Goal: Browse casually: Explore the website without a specific task or goal

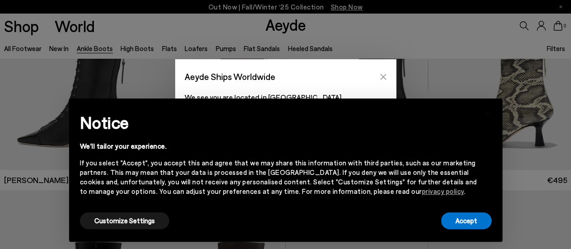
scroll to position [68, 0]
click at [382, 76] on icon "Close" at bounding box center [383, 77] width 6 height 6
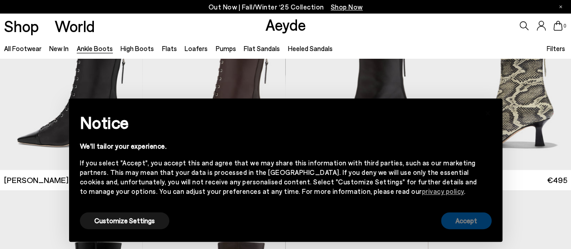
click at [481, 220] on button "Accept" at bounding box center [466, 220] width 51 height 17
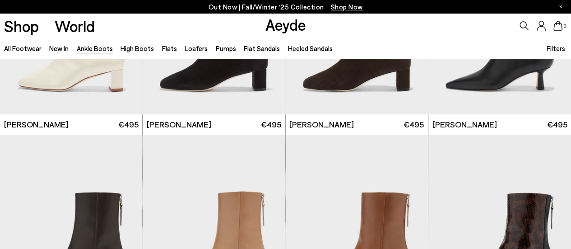
scroll to position [1816, 0]
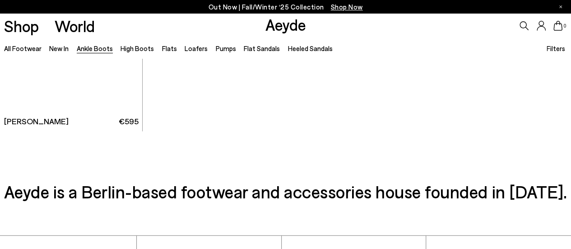
scroll to position [4290, 0]
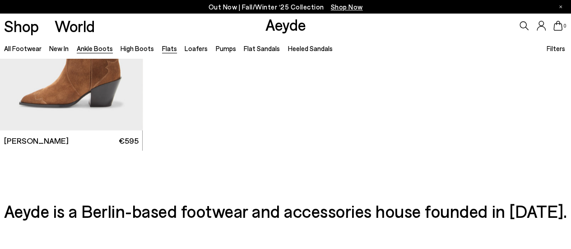
click at [168, 49] on link "Flats" at bounding box center [169, 48] width 15 height 8
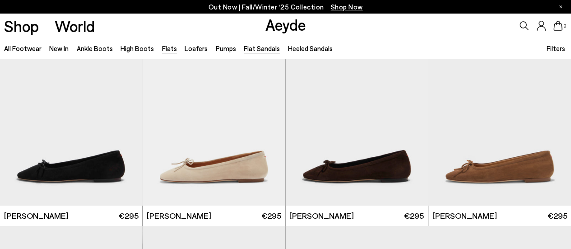
scroll to position [1958, 0]
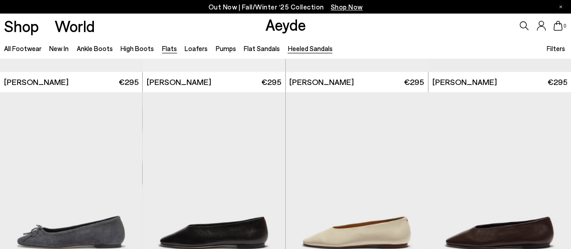
click at [304, 49] on link "Heeled Sandals" at bounding box center [309, 48] width 45 height 8
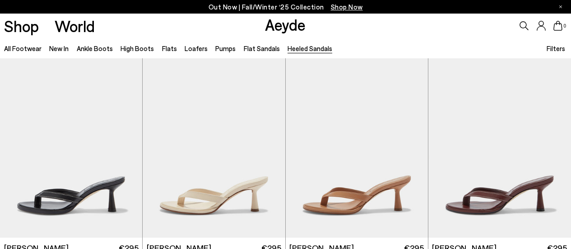
scroll to position [366, 0]
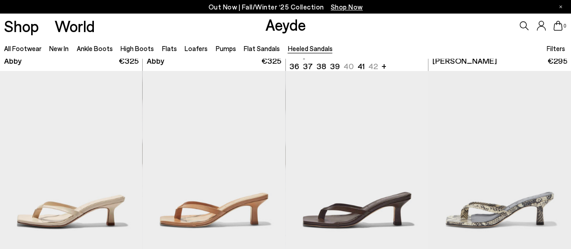
scroll to position [428, 0]
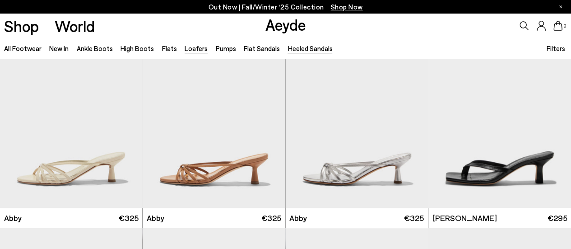
click at [195, 48] on link "Loafers" at bounding box center [196, 48] width 23 height 8
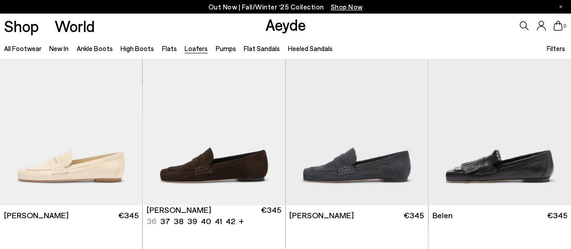
scroll to position [231, 0]
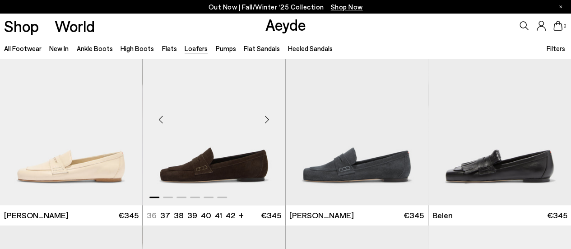
click at [269, 118] on div "Next slide" at bounding box center [267, 119] width 27 height 27
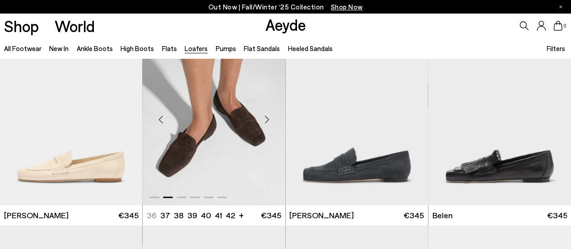
click at [268, 117] on div "Next slide" at bounding box center [267, 119] width 27 height 27
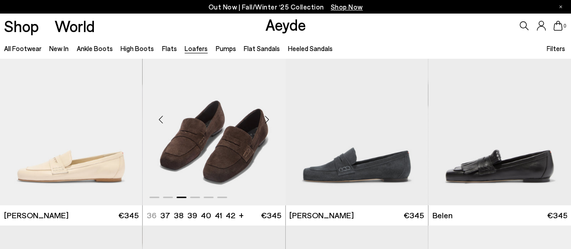
click at [267, 119] on div "Next slide" at bounding box center [267, 119] width 27 height 27
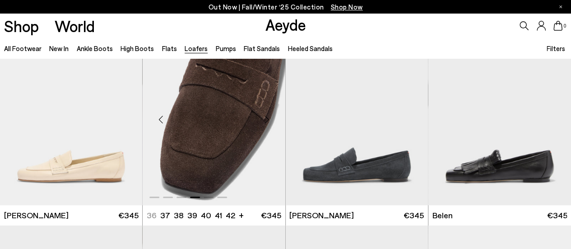
click at [267, 118] on div "Next slide" at bounding box center [267, 119] width 27 height 27
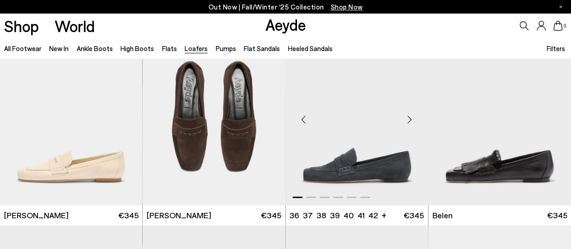
click at [410, 119] on div "Next slide" at bounding box center [409, 119] width 27 height 27
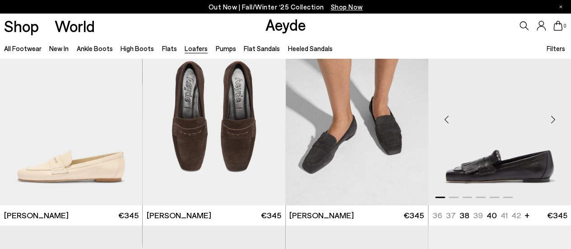
click at [554, 120] on div "Next slide" at bounding box center [552, 119] width 27 height 27
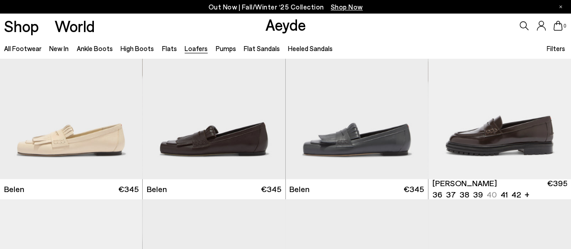
scroll to position [457, 0]
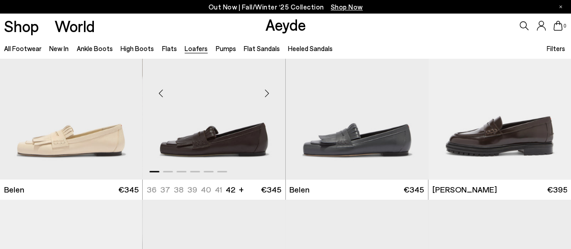
click at [269, 90] on div "Next slide" at bounding box center [267, 93] width 27 height 27
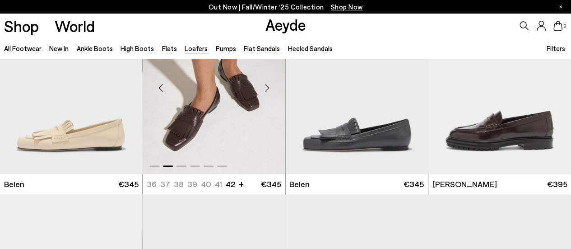
scroll to position [462, 0]
click at [236, 98] on img "2 / 6" at bounding box center [214, 84] width 143 height 179
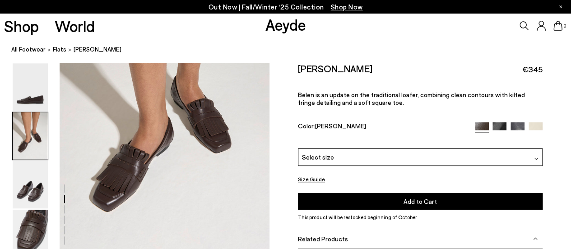
scroll to position [365, 0]
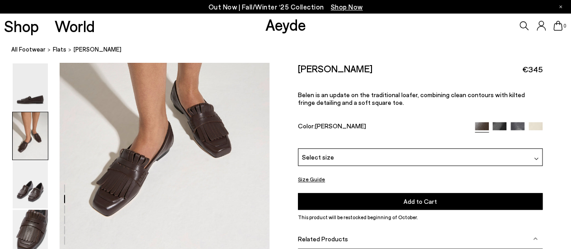
click at [35, 187] on img at bounding box center [30, 184] width 35 height 47
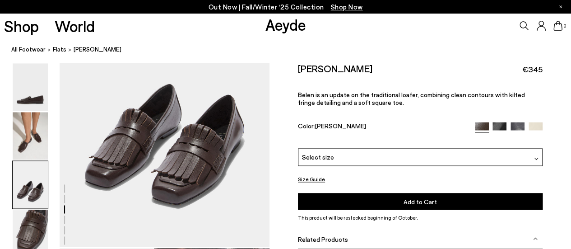
scroll to position [658, 0]
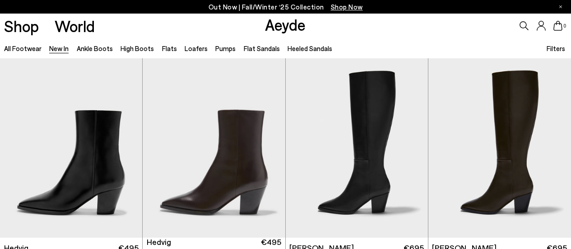
scroll to position [42, 0]
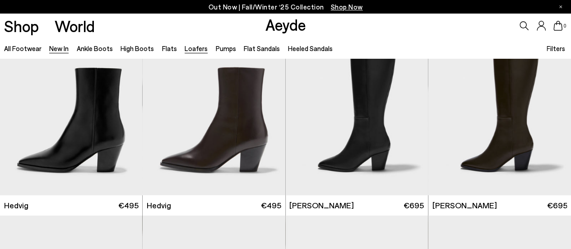
click at [189, 50] on link "Loafers" at bounding box center [196, 48] width 23 height 8
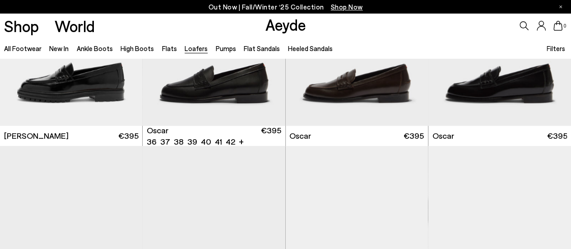
scroll to position [672, 0]
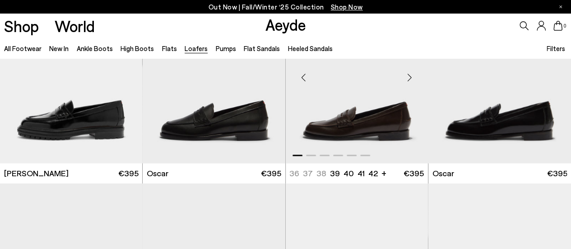
click at [411, 74] on div "Next slide" at bounding box center [409, 77] width 27 height 27
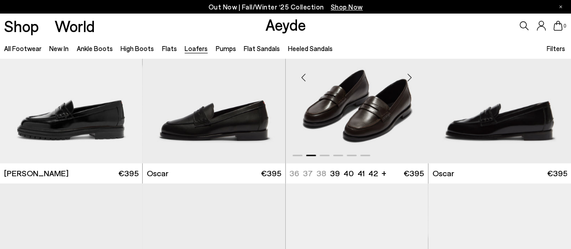
click at [411, 74] on div "Next slide" at bounding box center [409, 77] width 27 height 27
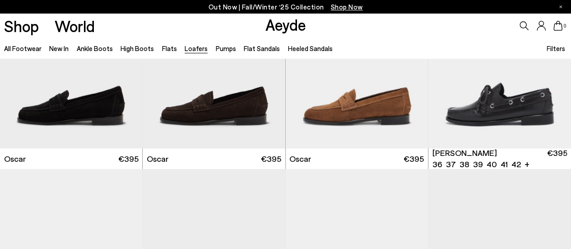
scroll to position [882, 0]
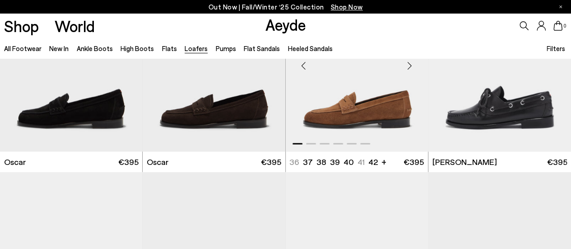
click at [409, 68] on div "Next slide" at bounding box center [409, 65] width 27 height 27
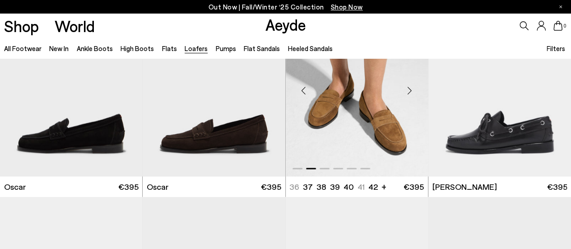
scroll to position [857, 0]
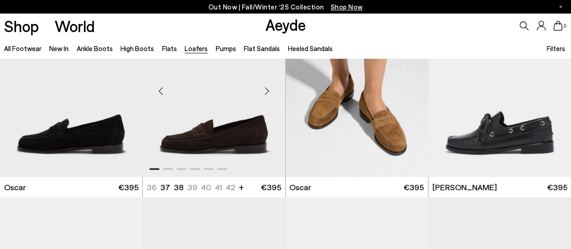
click at [265, 92] on div "Next slide" at bounding box center [267, 91] width 27 height 27
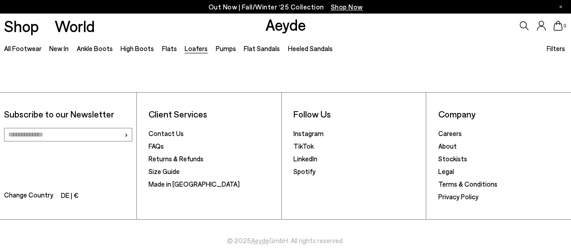
scroll to position [1666, 0]
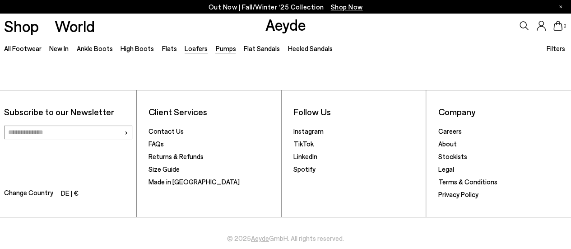
click at [222, 48] on link "Pumps" at bounding box center [225, 48] width 20 height 8
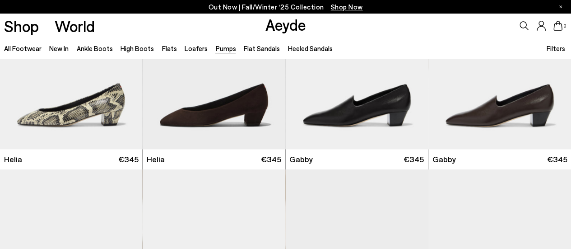
scroll to position [691, 0]
